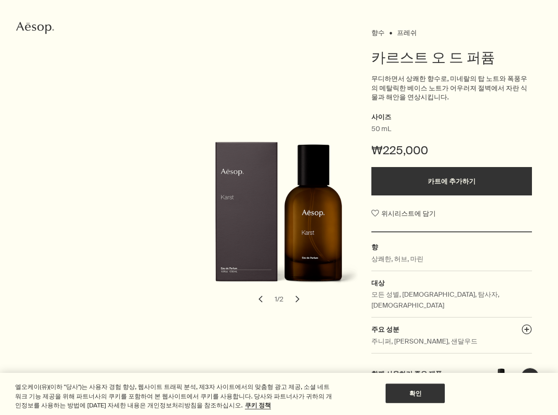
scroll to position [104, 0]
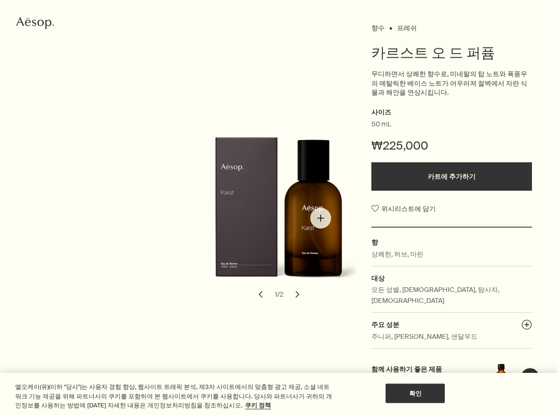
drag, startPoint x: 320, startPoint y: 218, endPoint x: 112, endPoint y: 228, distance: 208.5
click at [108, 229] on div "향수 프레쉬 카르스트 오 드 퍼퓸 무디하면서 상쾌한 향수로, 미네랄의 탑 노트와 폭풍우의 메탈릭한 베이스 노트가 어우러져 절벽에서 자란 식물과…" at bounding box center [279, 220] width 482 height 399
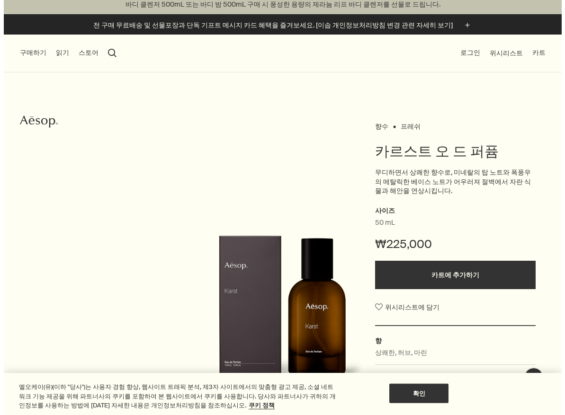
scroll to position [0, 0]
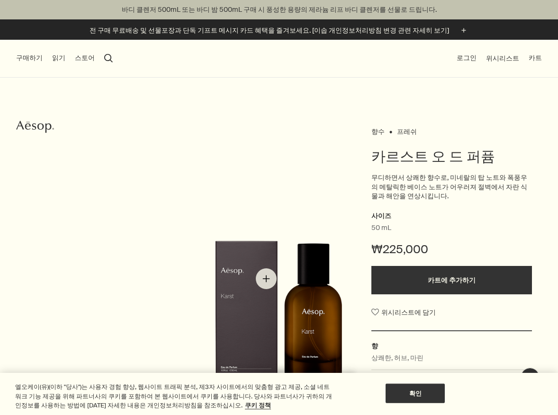
click at [266, 279] on img "카르스트 오 드 퍼퓸" at bounding box center [281, 318] width 160 height 157
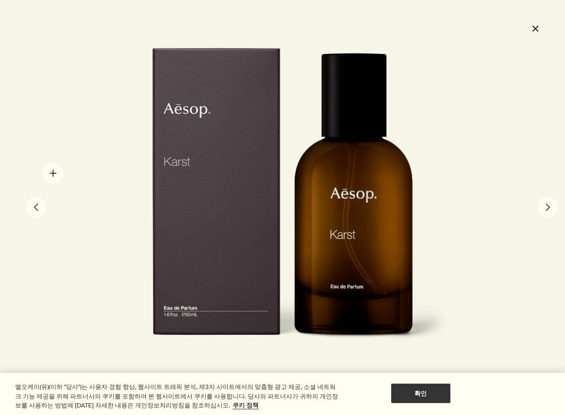
drag, startPoint x: 333, startPoint y: 238, endPoint x: 53, endPoint y: 173, distance: 287.0
click at [53, 173] on div at bounding box center [282, 207] width 565 height 415
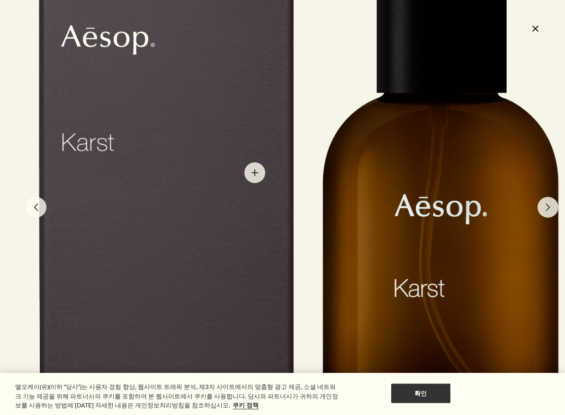
click at [255, 173] on div at bounding box center [299, 235] width 660 height 644
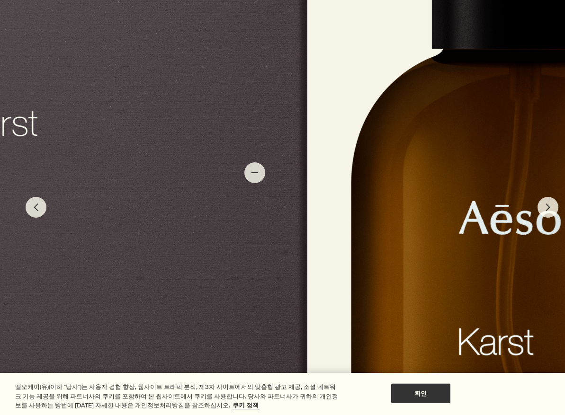
click at [255, 173] on div at bounding box center [315, 262] width 990 height 966
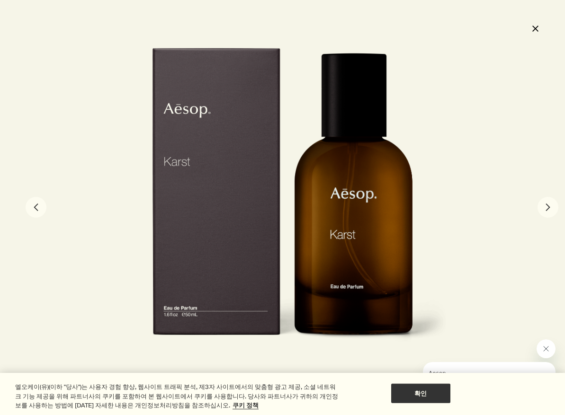
click at [551, 214] on button "chevron" at bounding box center [547, 207] width 21 height 21
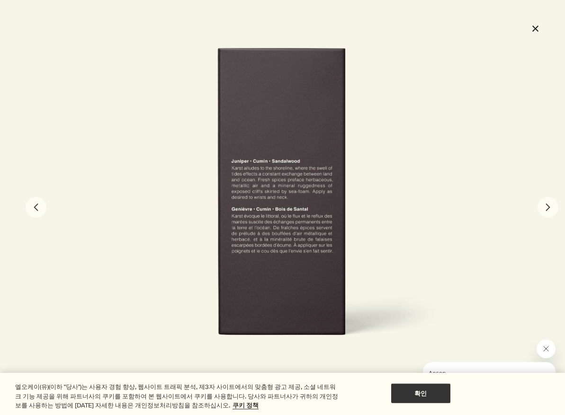
click at [551, 214] on button "chevron" at bounding box center [547, 207] width 21 height 21
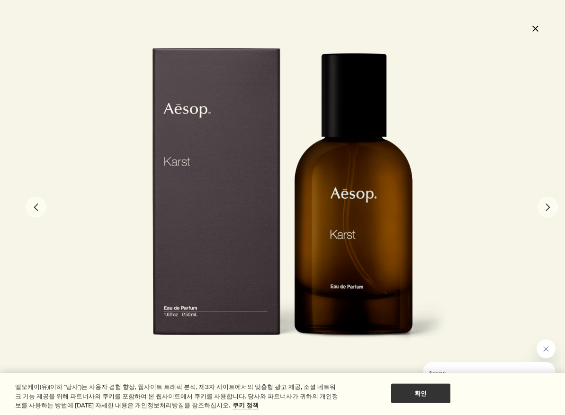
click at [543, 204] on button "chevron" at bounding box center [547, 207] width 21 height 21
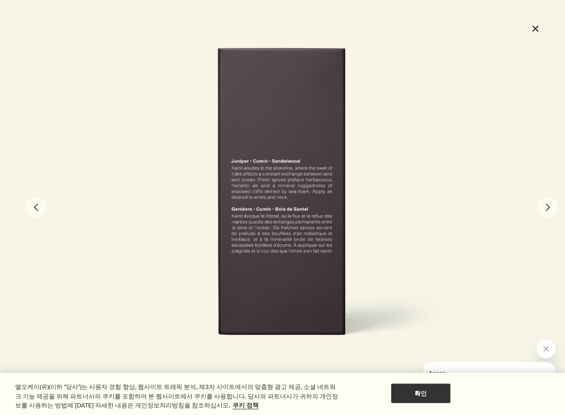
click at [543, 204] on button "chevron" at bounding box center [547, 207] width 21 height 21
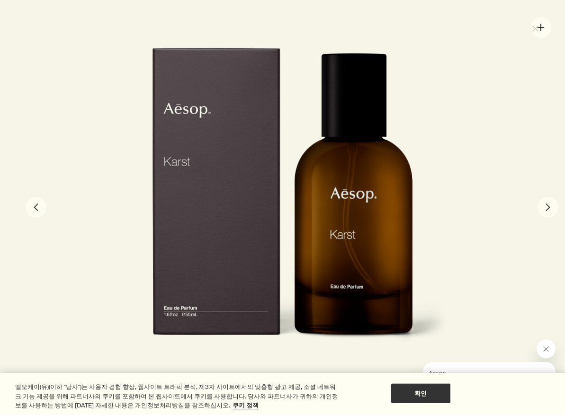
click at [541, 27] on div at bounding box center [282, 207] width 565 height 415
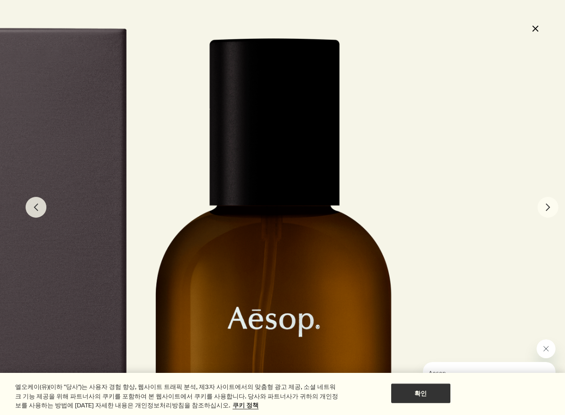
click at [535, 32] on button "close" at bounding box center [534, 28] width 11 height 16
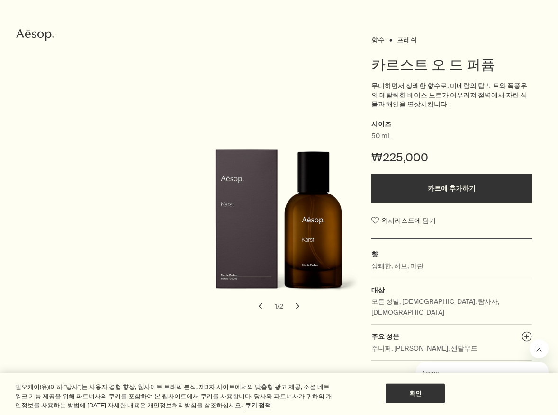
scroll to position [104, 0]
